Goal: Information Seeking & Learning: Compare options

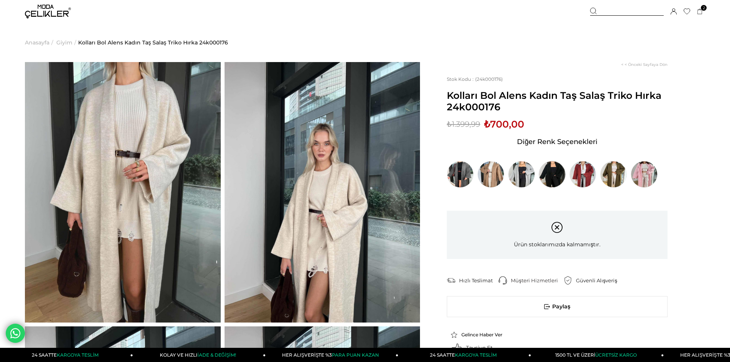
click at [552, 173] on img at bounding box center [552, 174] width 27 height 27
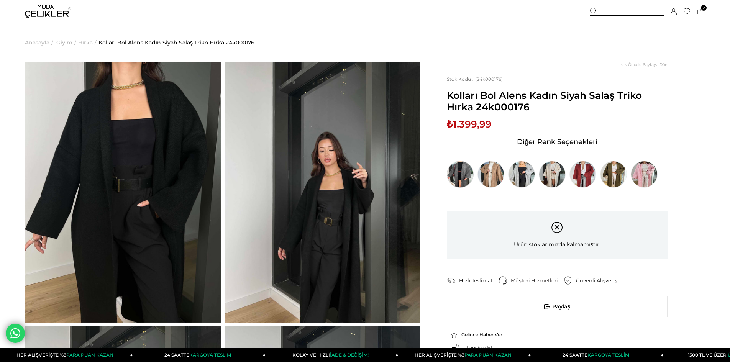
click at [469, 171] on img at bounding box center [460, 174] width 27 height 27
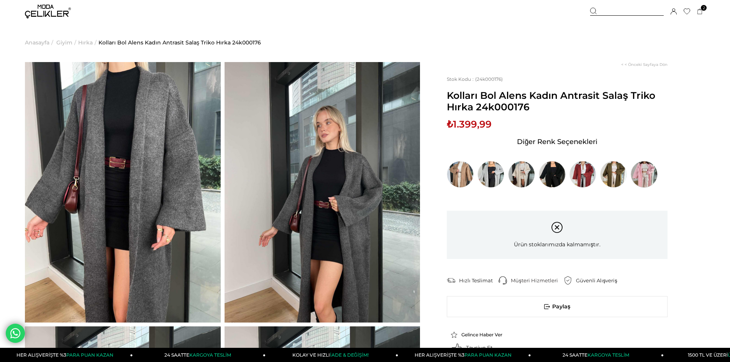
click at [644, 174] on img at bounding box center [644, 174] width 27 height 27
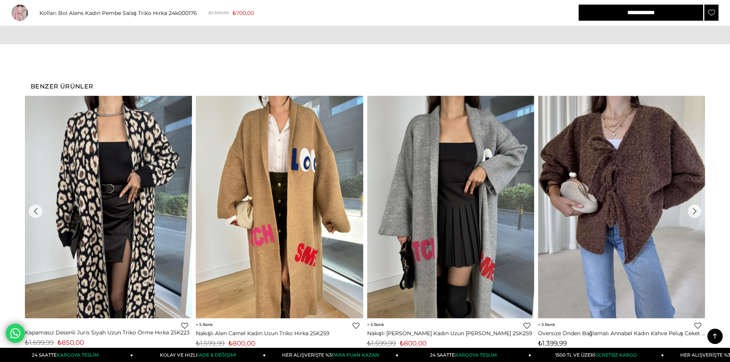
scroll to position [805, 0]
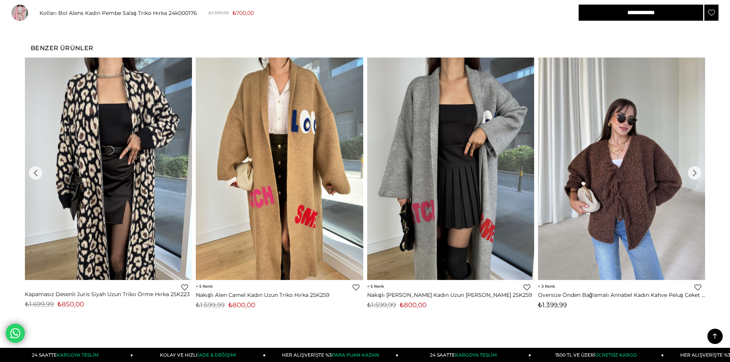
click at [605, 151] on img at bounding box center [621, 169] width 167 height 223
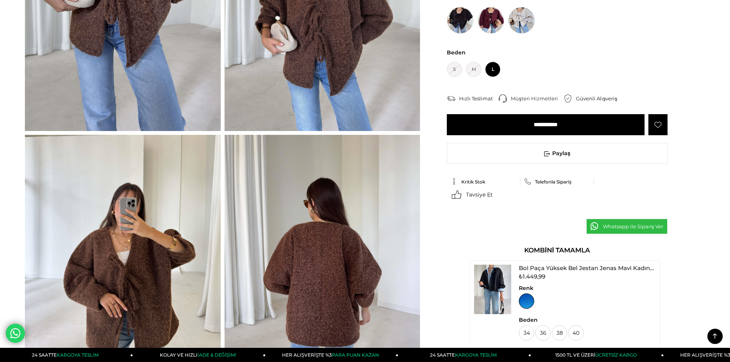
scroll to position [77, 0]
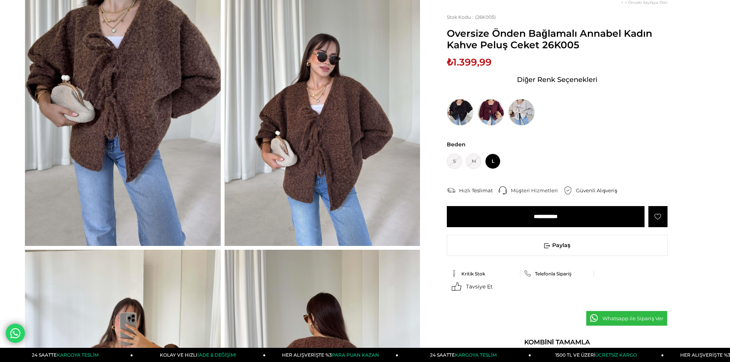
click at [315, 115] on img at bounding box center [323, 115] width 196 height 261
